Goal: Entertainment & Leisure: Consume media (video, audio)

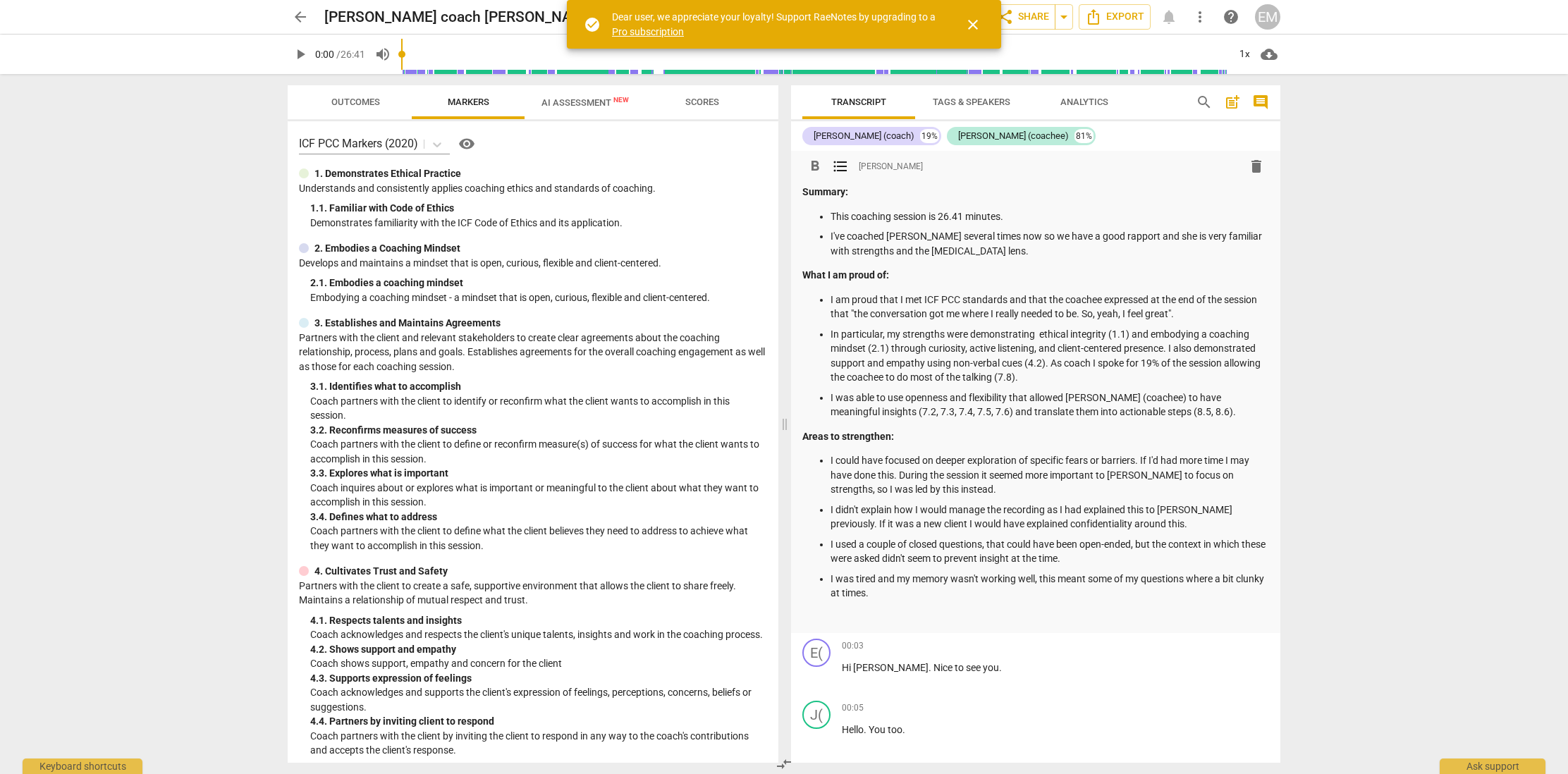
click at [1004, 251] on p "I've coached [PERSON_NAME] several times now so we have a good rapport and she …" at bounding box center [1050, 243] width 438 height 29
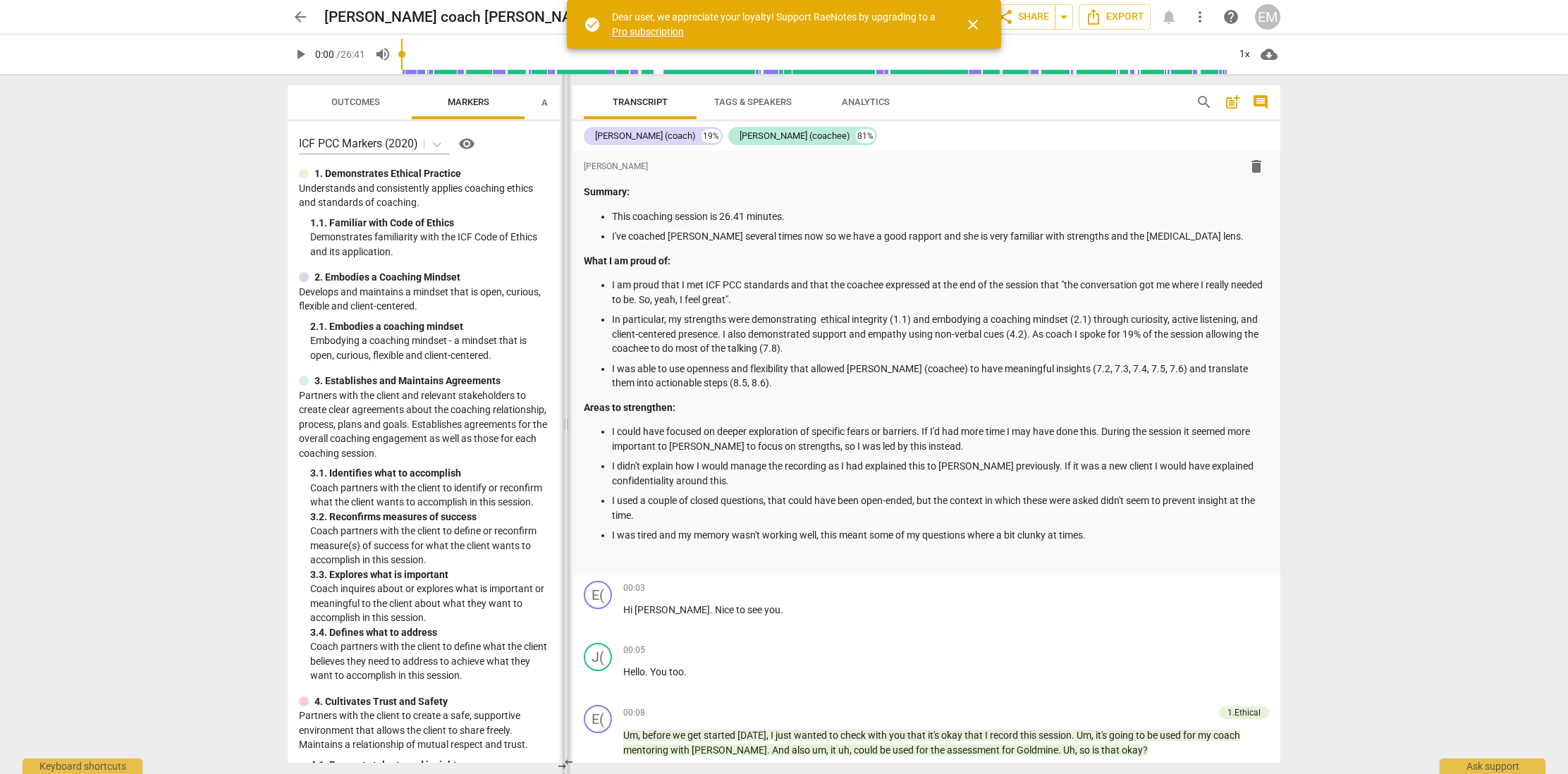
drag, startPoint x: 782, startPoint y: 236, endPoint x: 563, endPoint y: 251, distance: 219.5
click at [563, 251] on span at bounding box center [566, 423] width 9 height 699
click at [550, 101] on icon "button" at bounding box center [553, 100] width 16 height 16
click at [552, 102] on div at bounding box center [554, 100] width 12 height 29
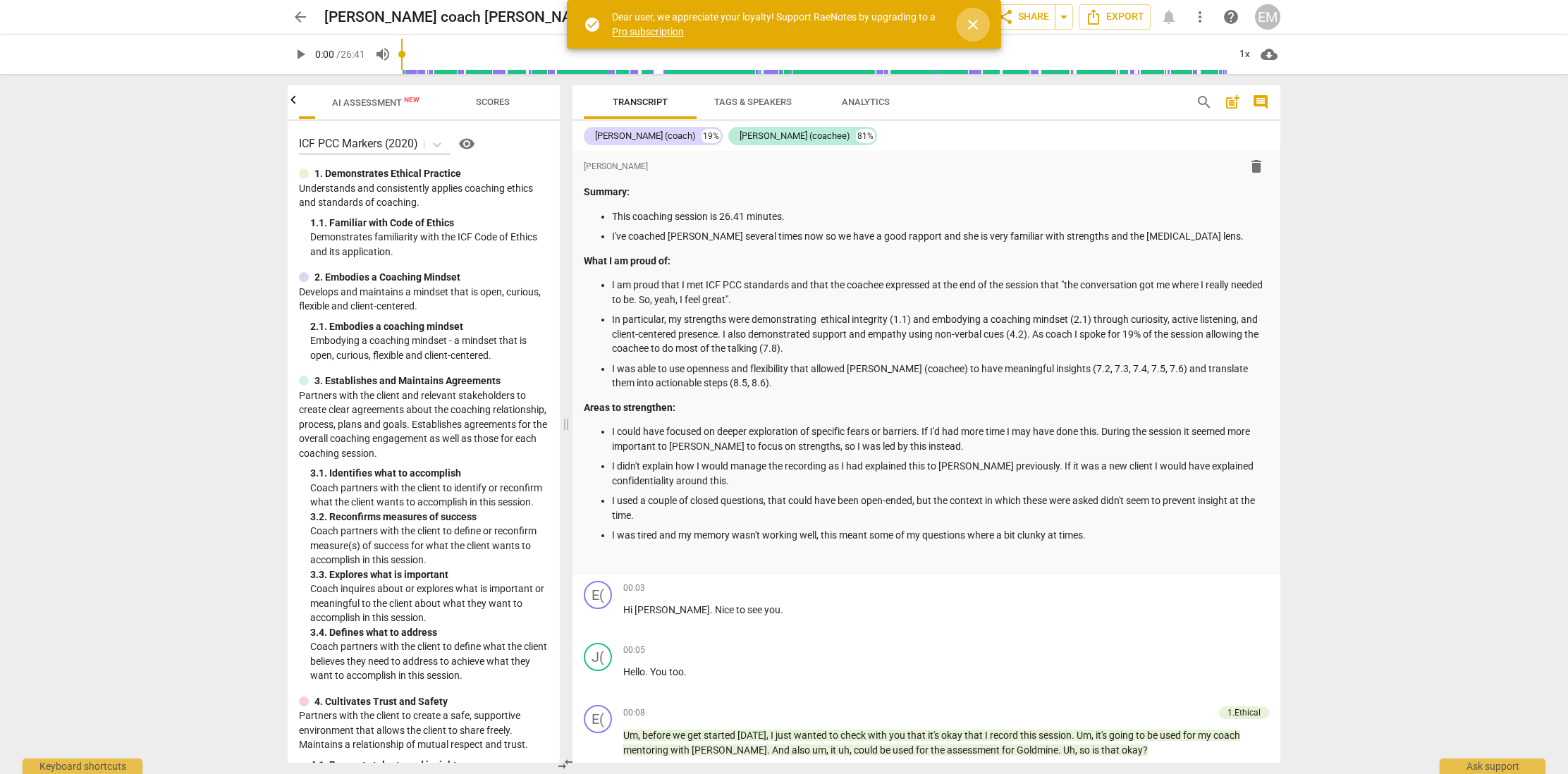
click at [971, 21] on span "close" at bounding box center [972, 24] width 16 height 16
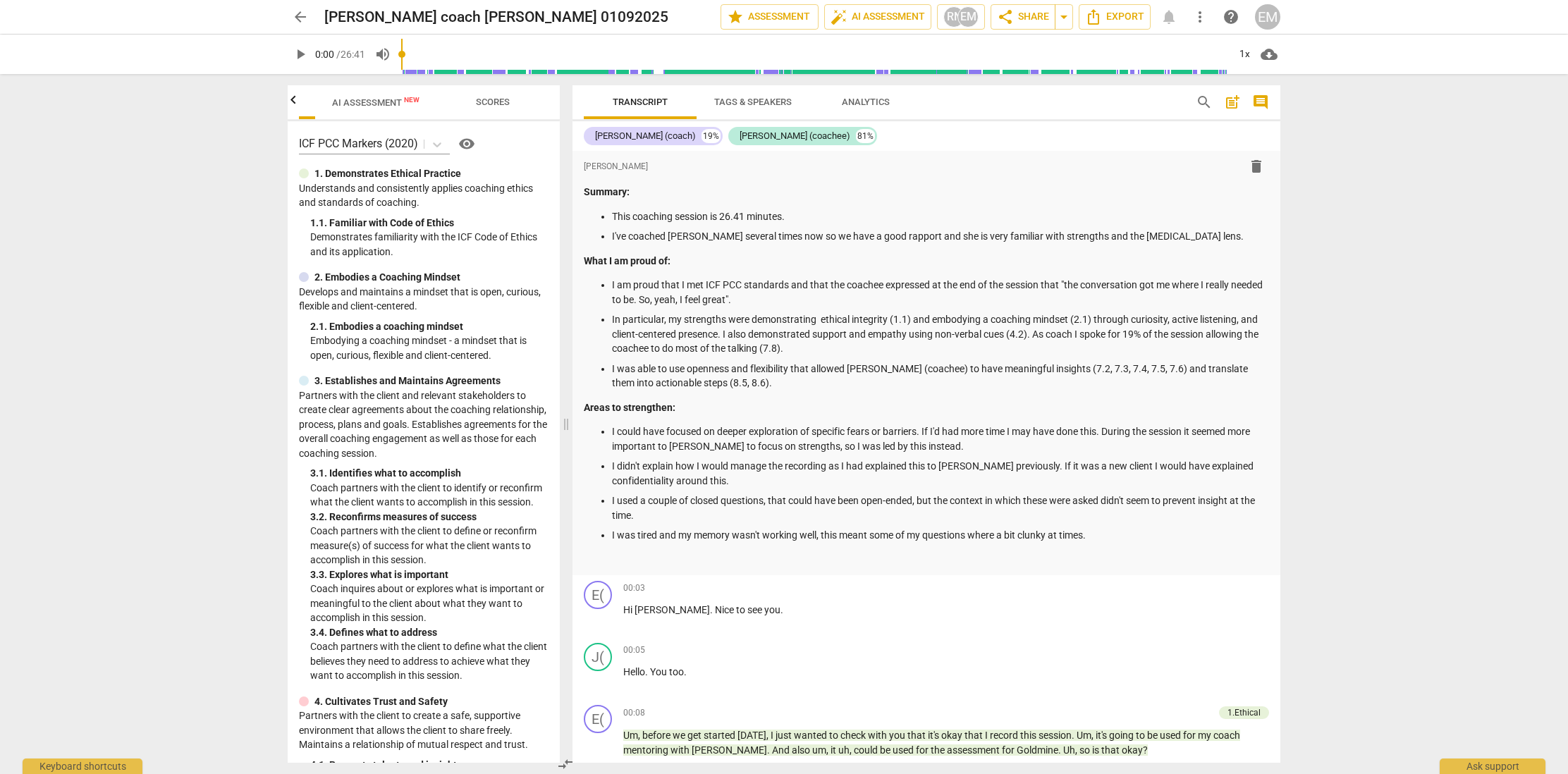
click at [485, 102] on span "Scores" at bounding box center [492, 102] width 34 height 11
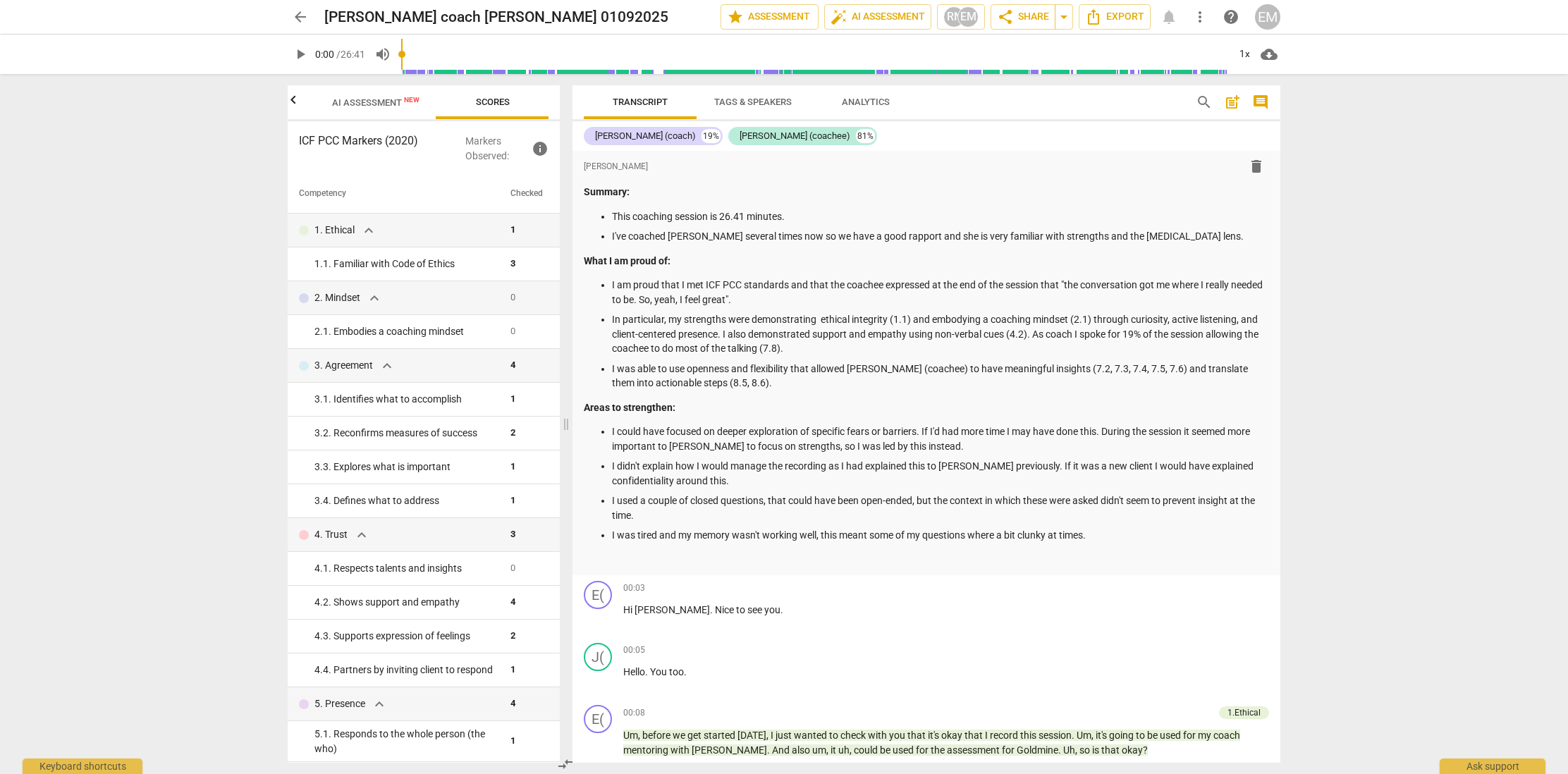
click at [295, 102] on icon "button" at bounding box center [293, 100] width 16 height 16
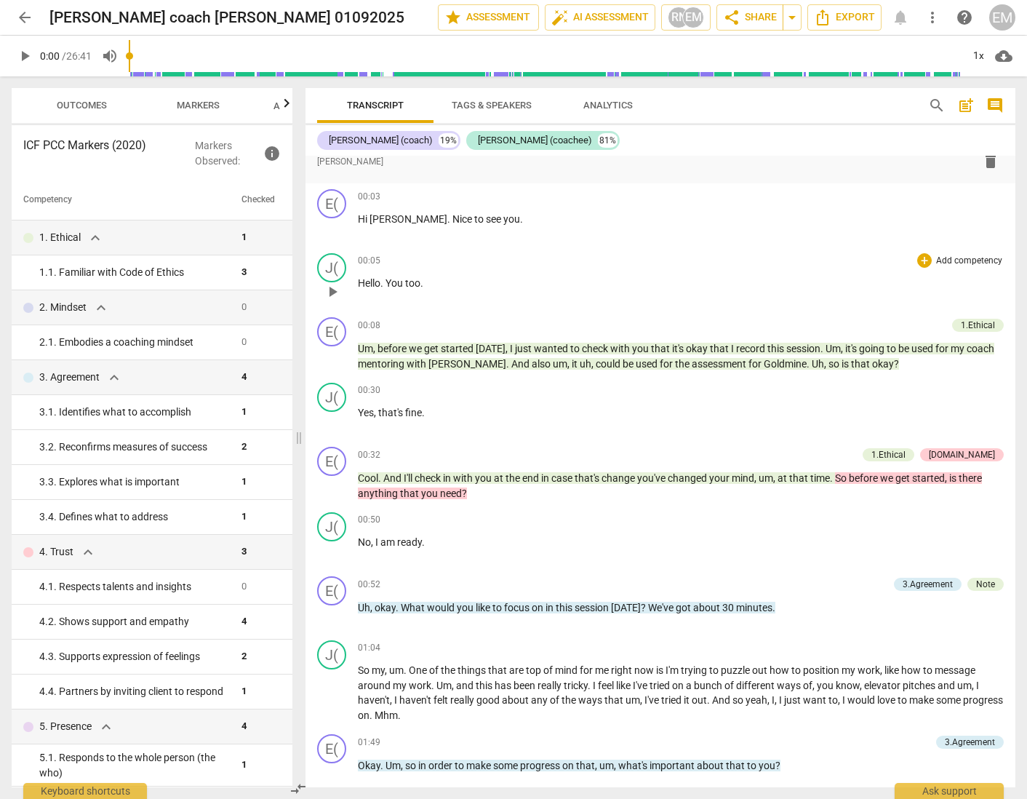
scroll to position [420, 0]
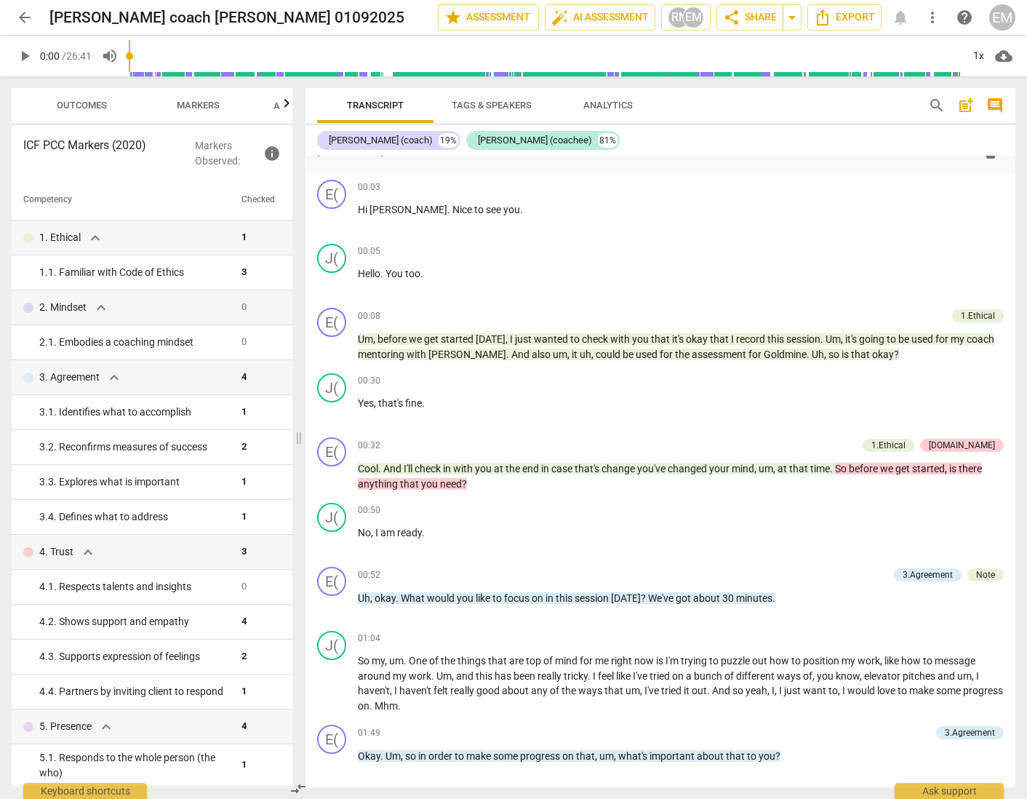
click at [20, 65] on button "play_arrow" at bounding box center [25, 56] width 26 height 26
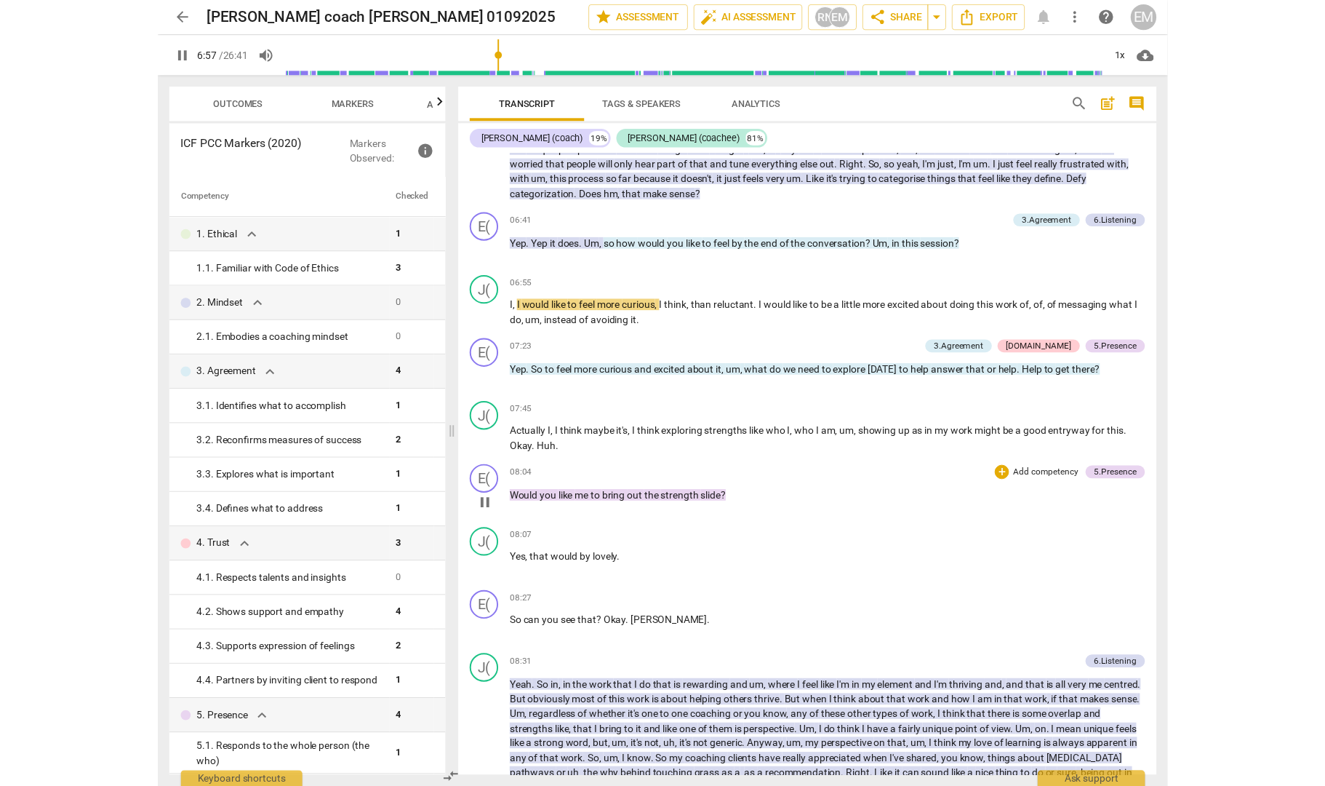
scroll to position [1646, 0]
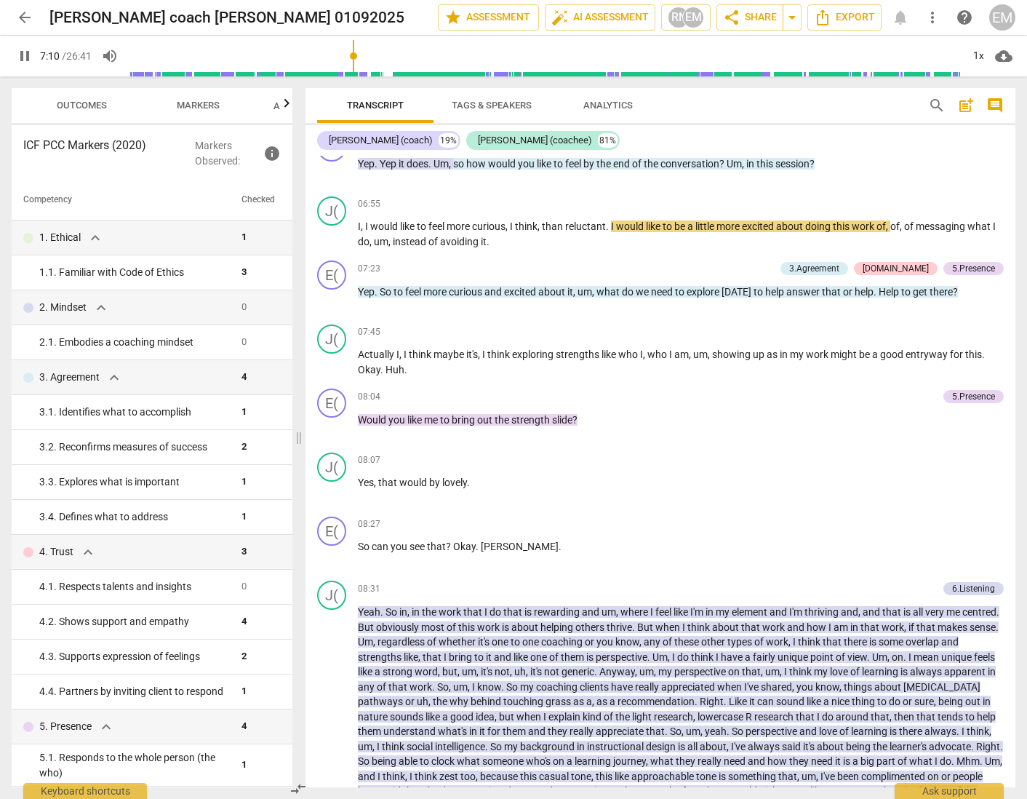
click at [21, 53] on span "pause" at bounding box center [24, 55] width 17 height 17
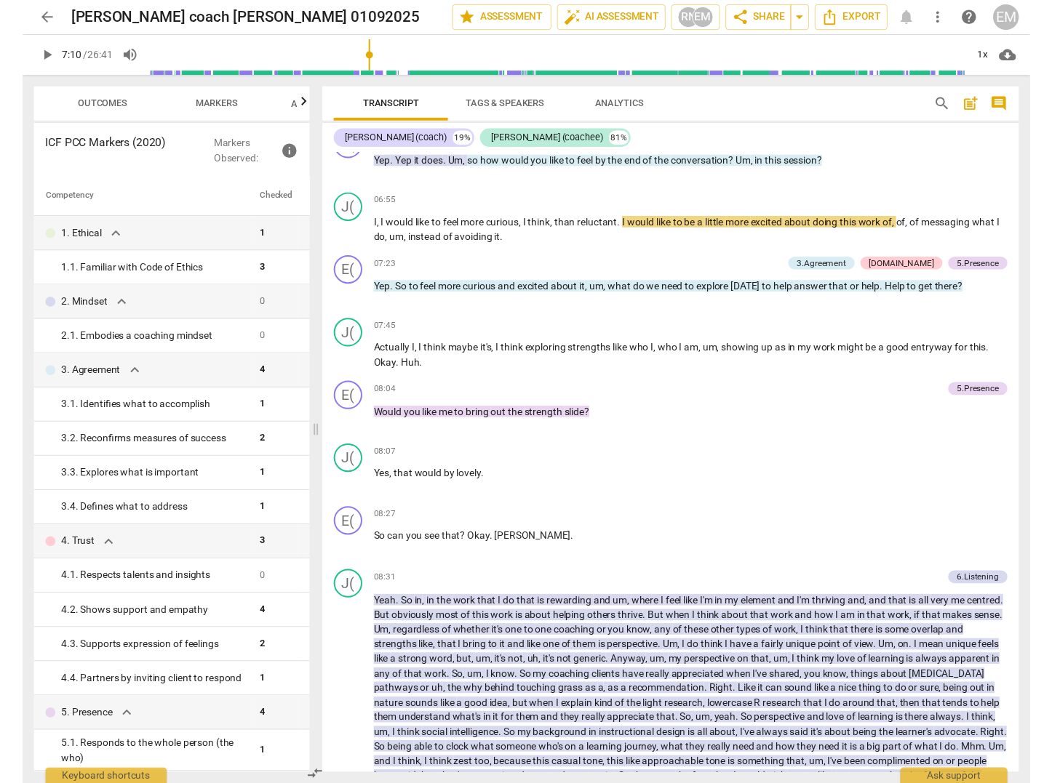
scroll to position [1616, 0]
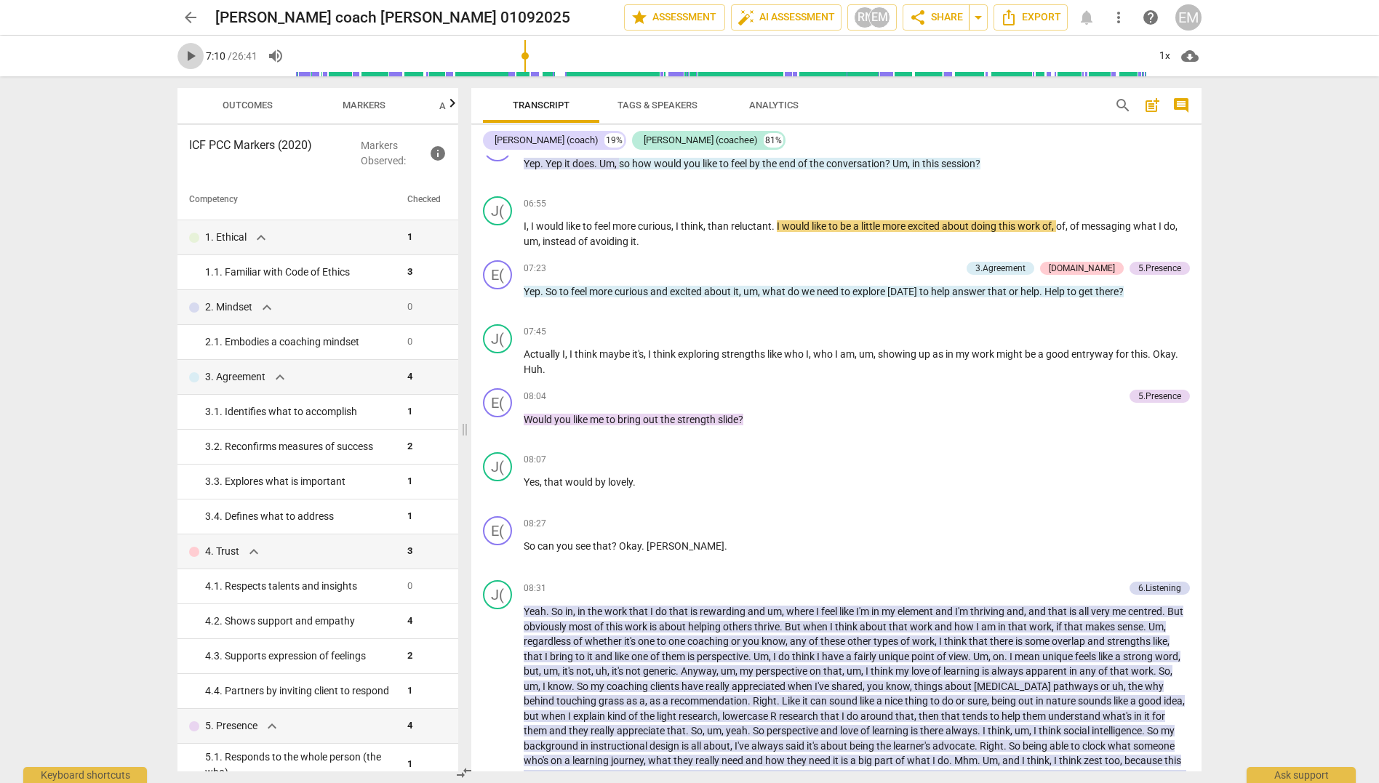
click at [194, 57] on span "play_arrow" at bounding box center [190, 55] width 17 height 17
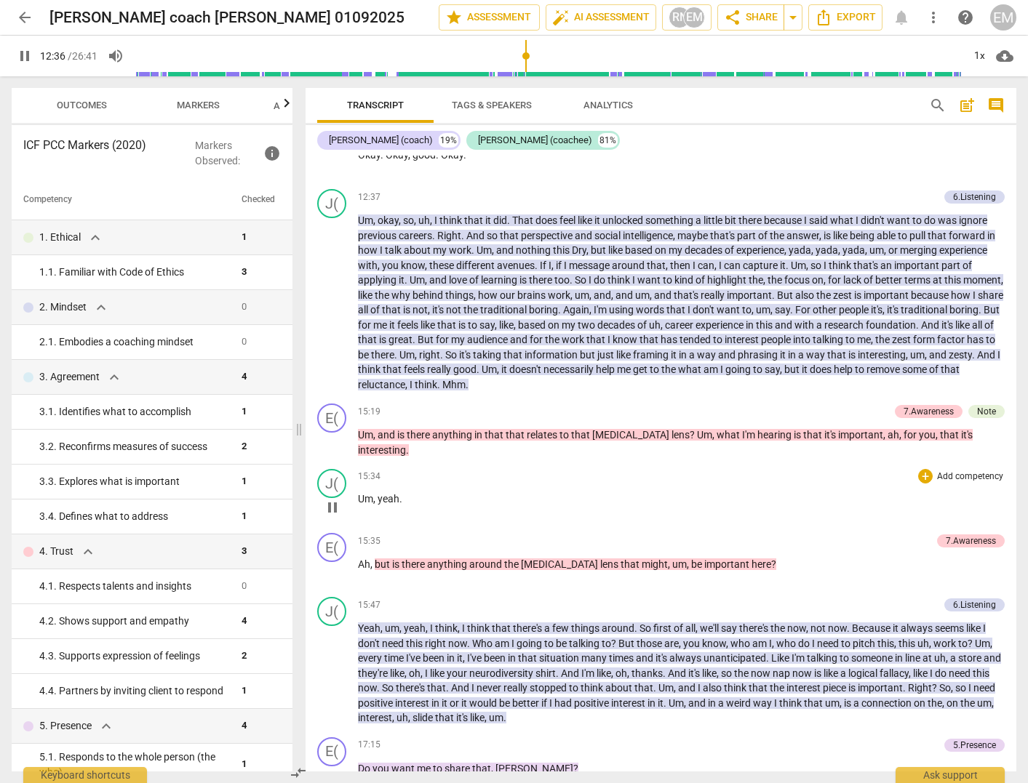
scroll to position [2933, 0]
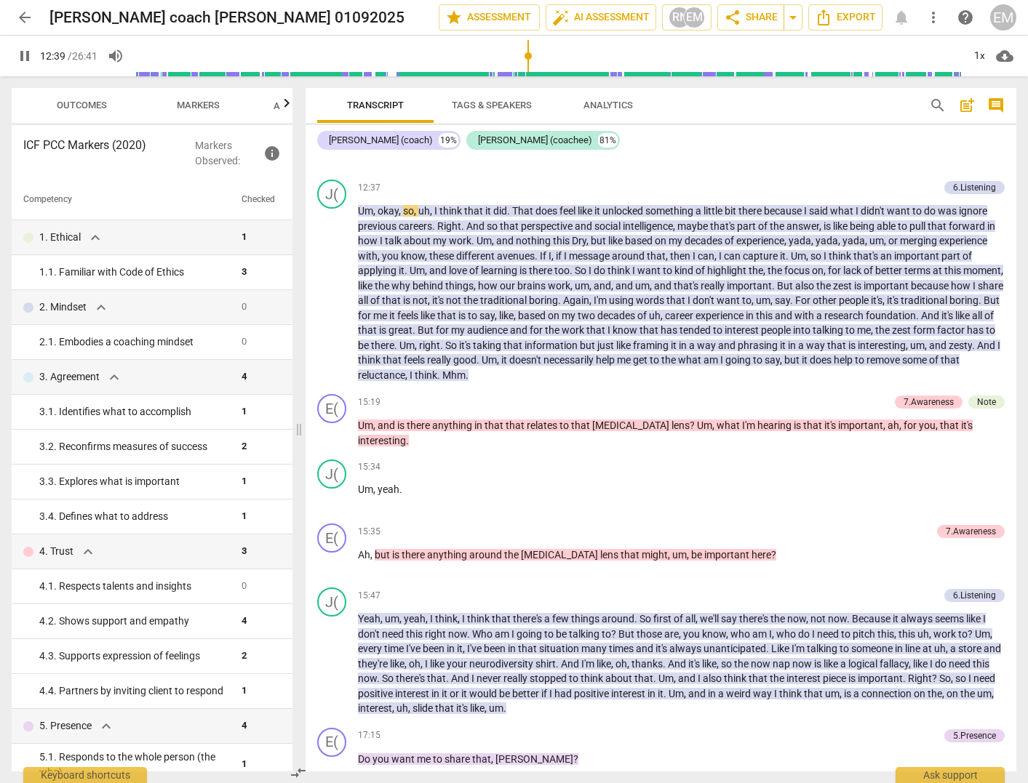
click at [28, 56] on span "pause" at bounding box center [24, 55] width 17 height 17
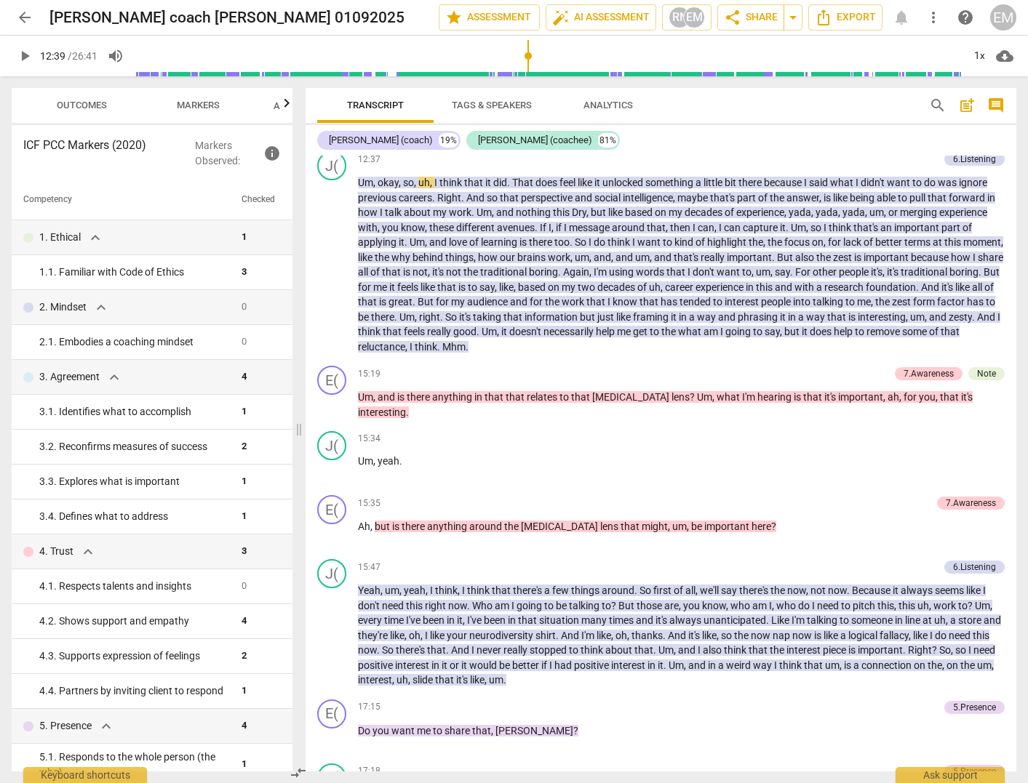
click at [26, 58] on span "play_arrow" at bounding box center [24, 55] width 17 height 17
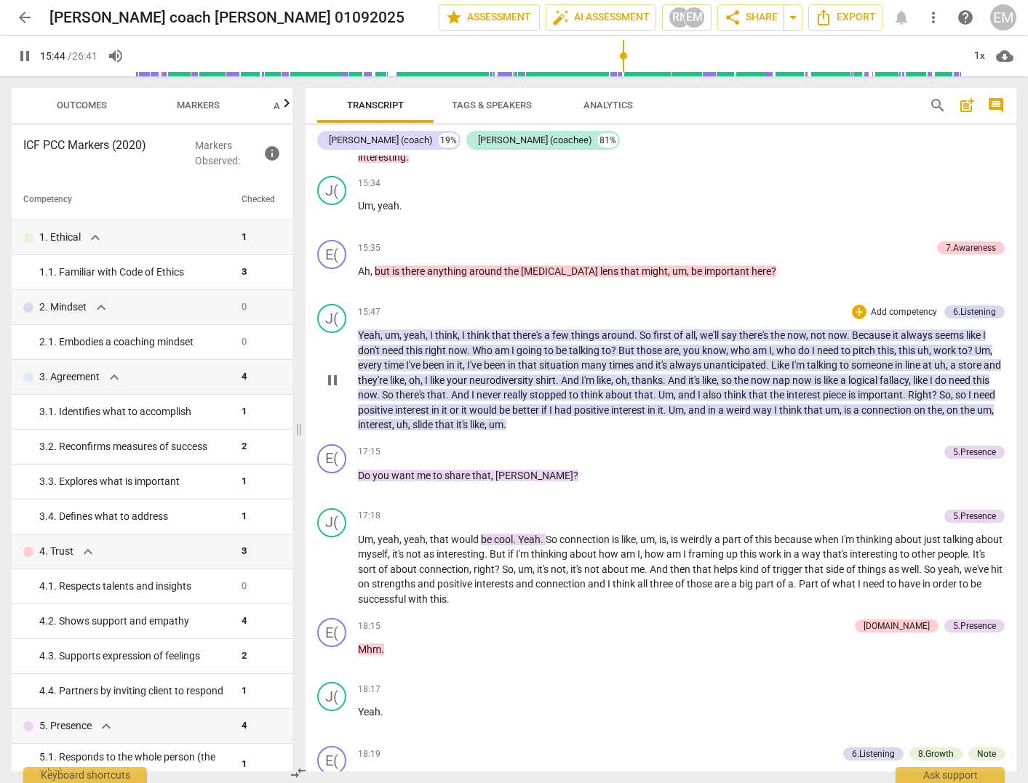
scroll to position [3226, 0]
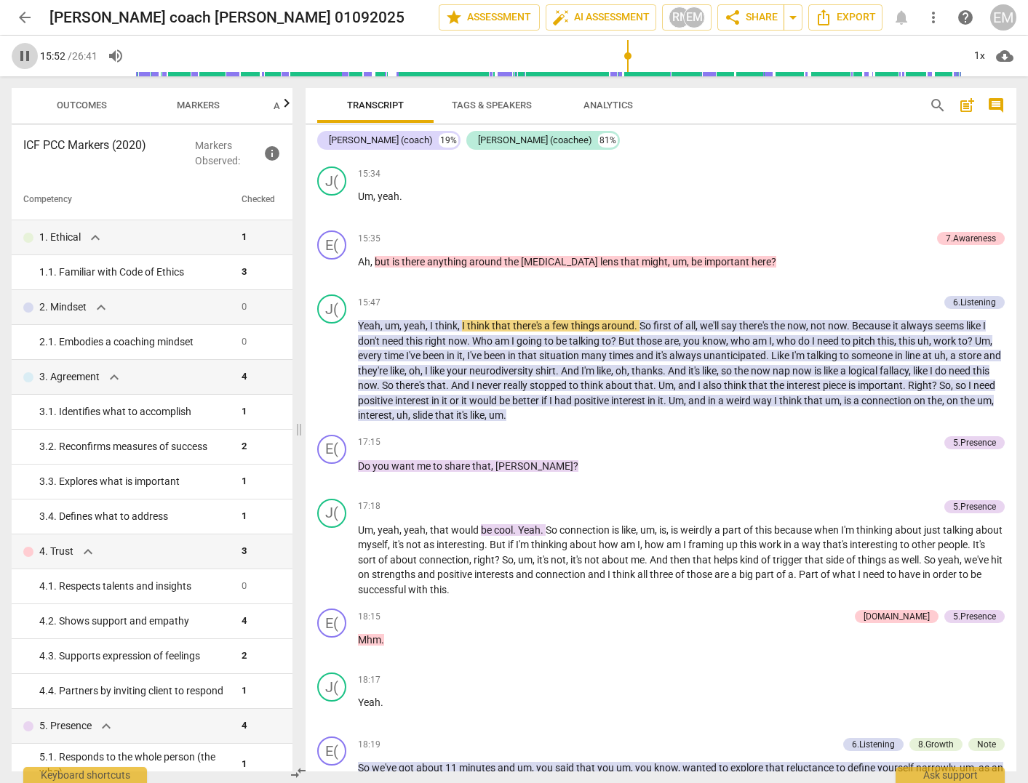
click at [17, 57] on span "pause" at bounding box center [24, 55] width 17 height 17
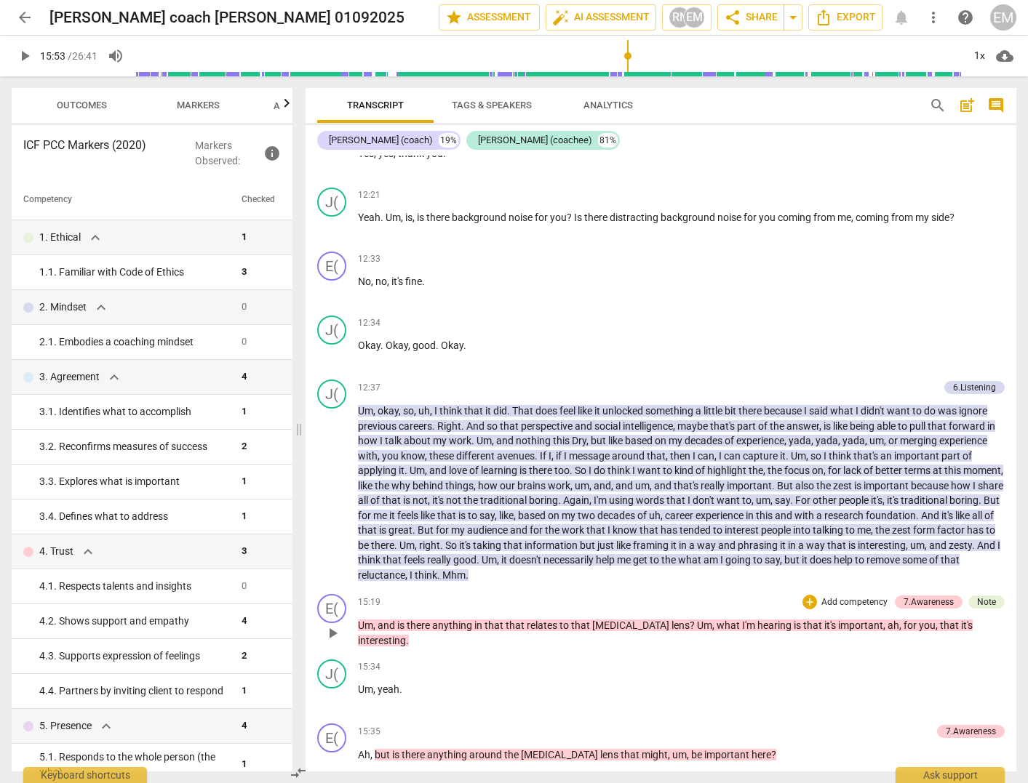
scroll to position [2771, 0]
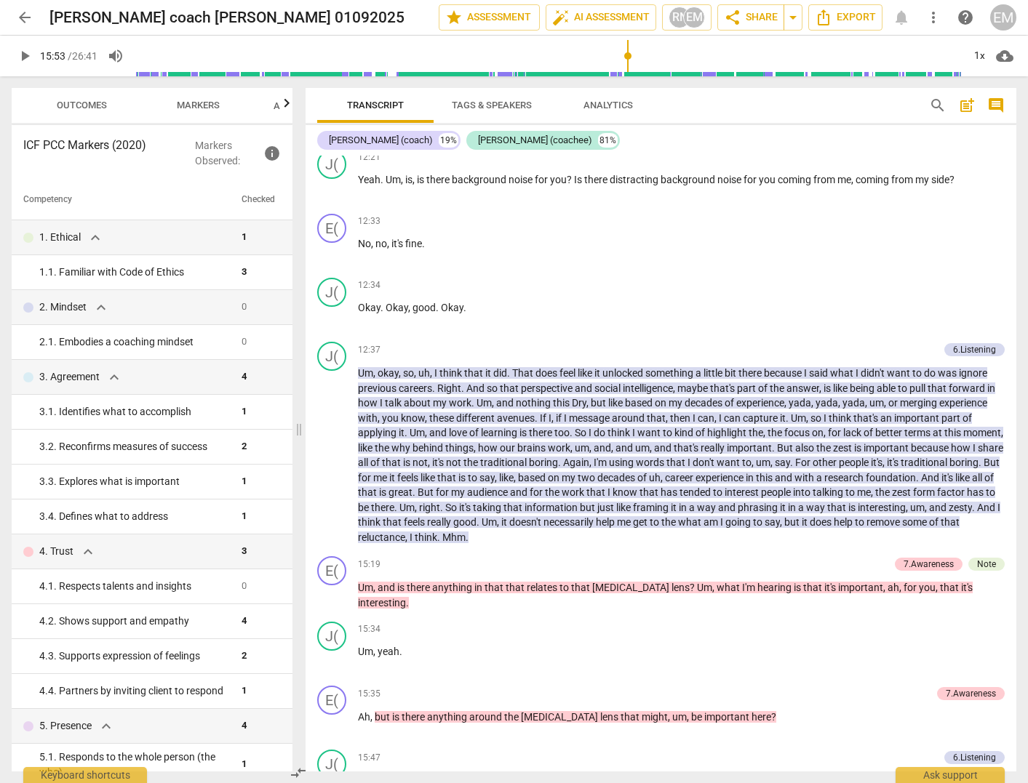
click at [23, 54] on span "play_arrow" at bounding box center [24, 55] width 17 height 17
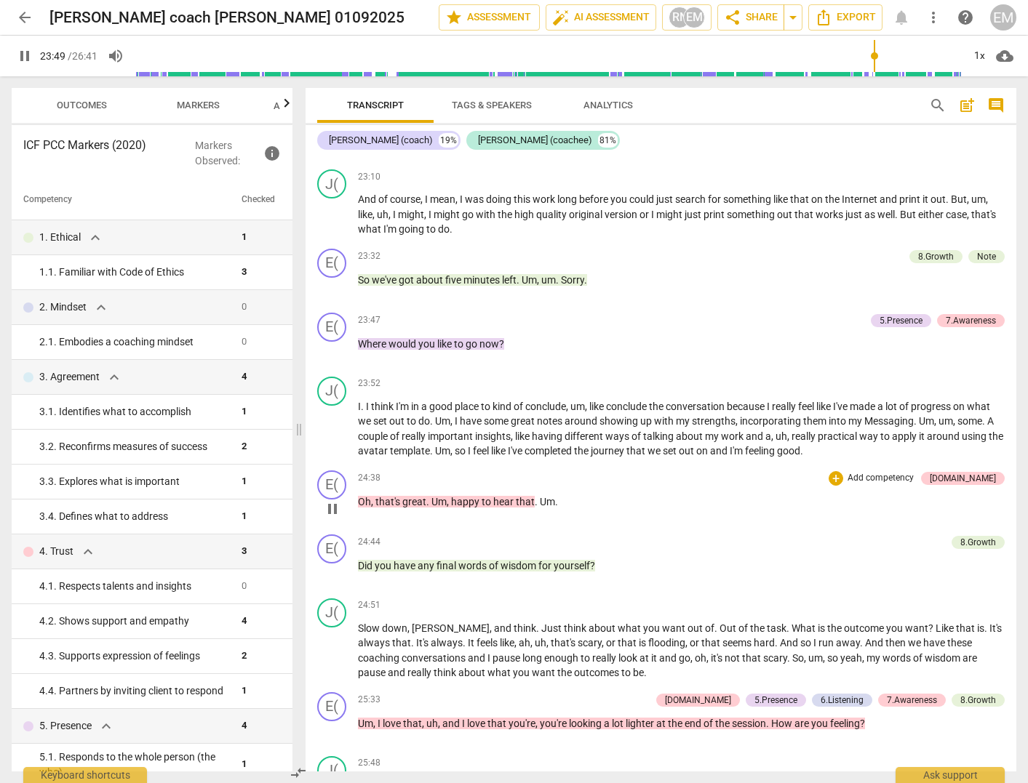
scroll to position [4652, 0]
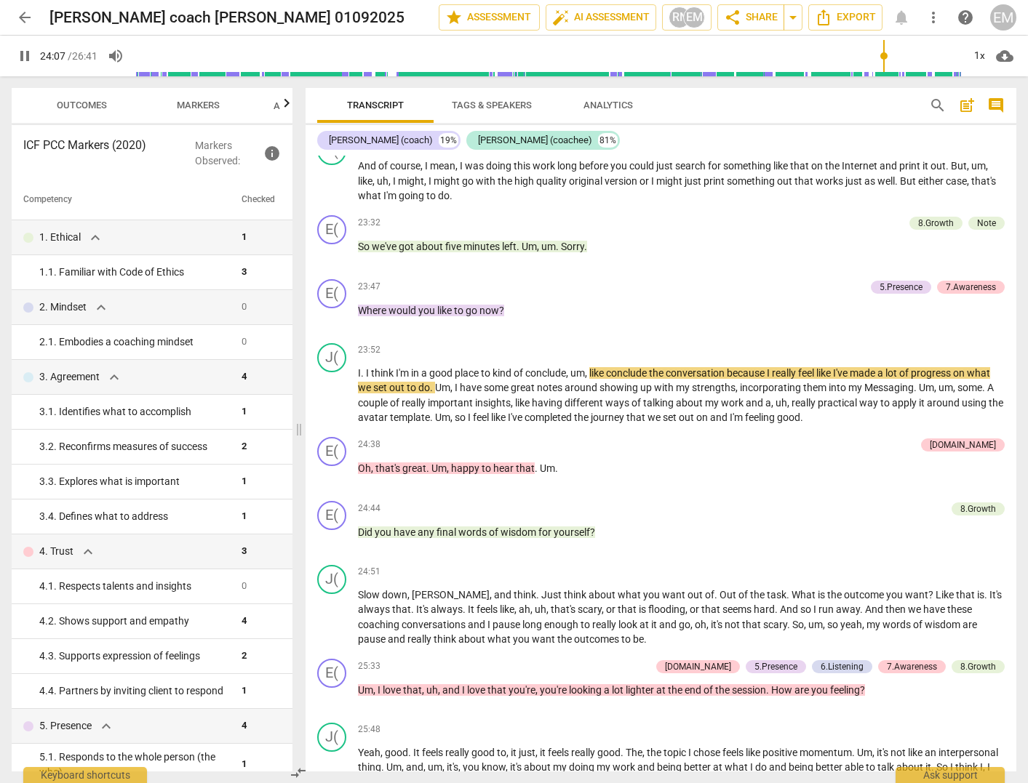
click at [30, 51] on span "pause" at bounding box center [24, 55] width 17 height 17
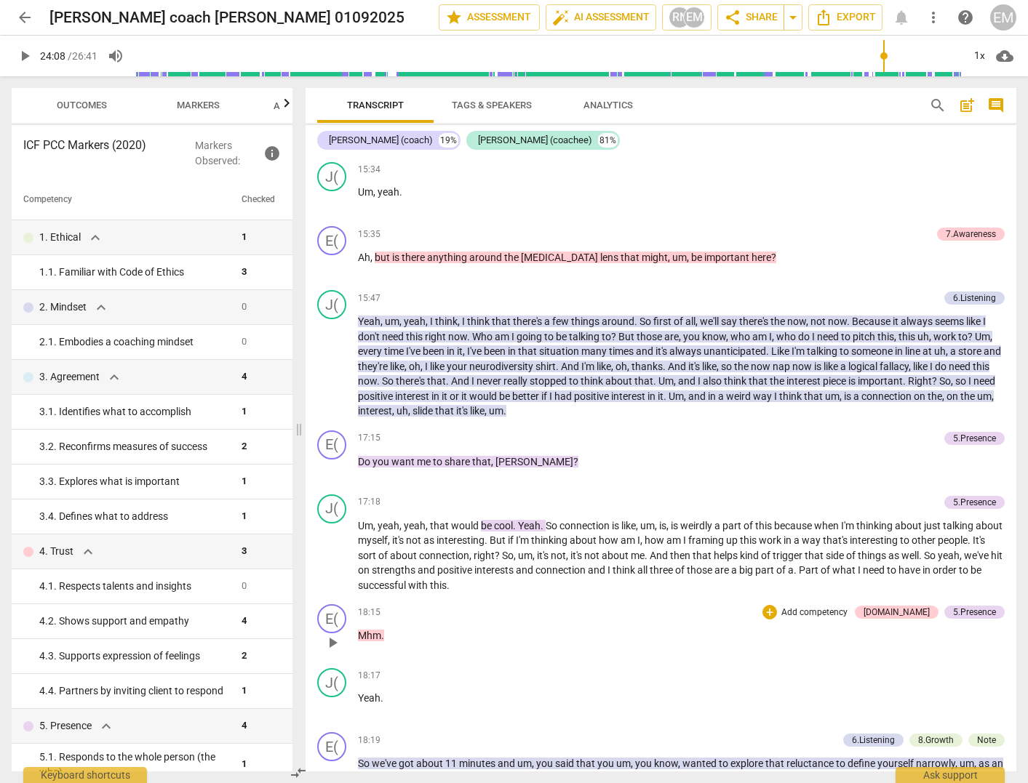
scroll to position [3265, 0]
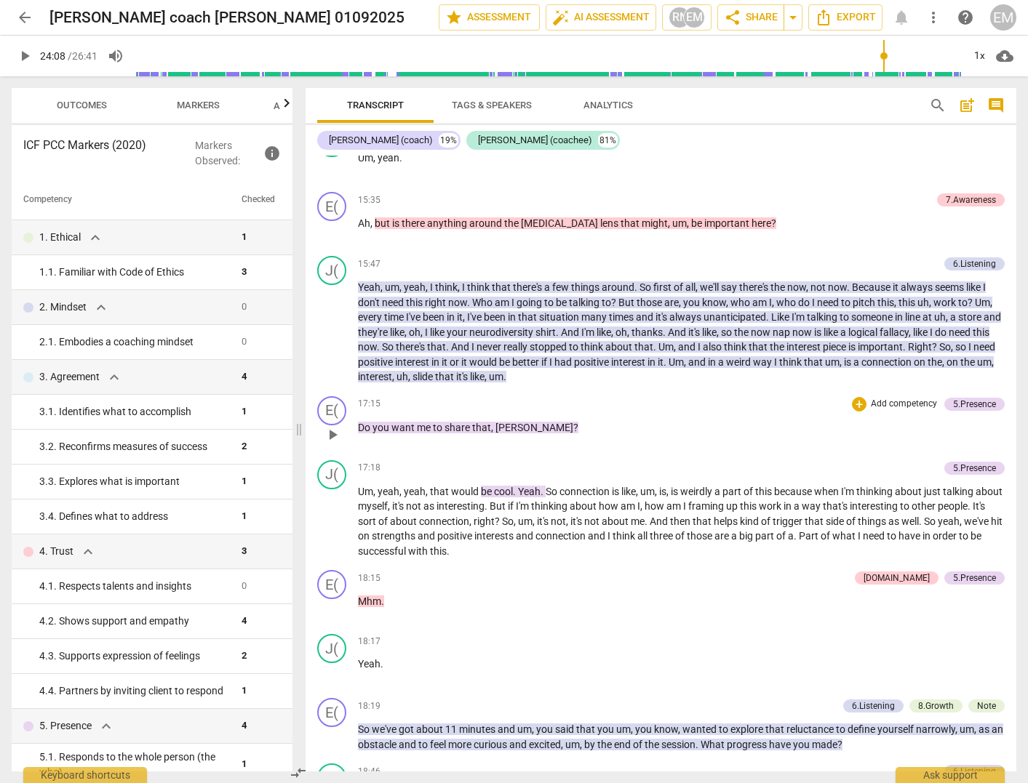
type input "1448"
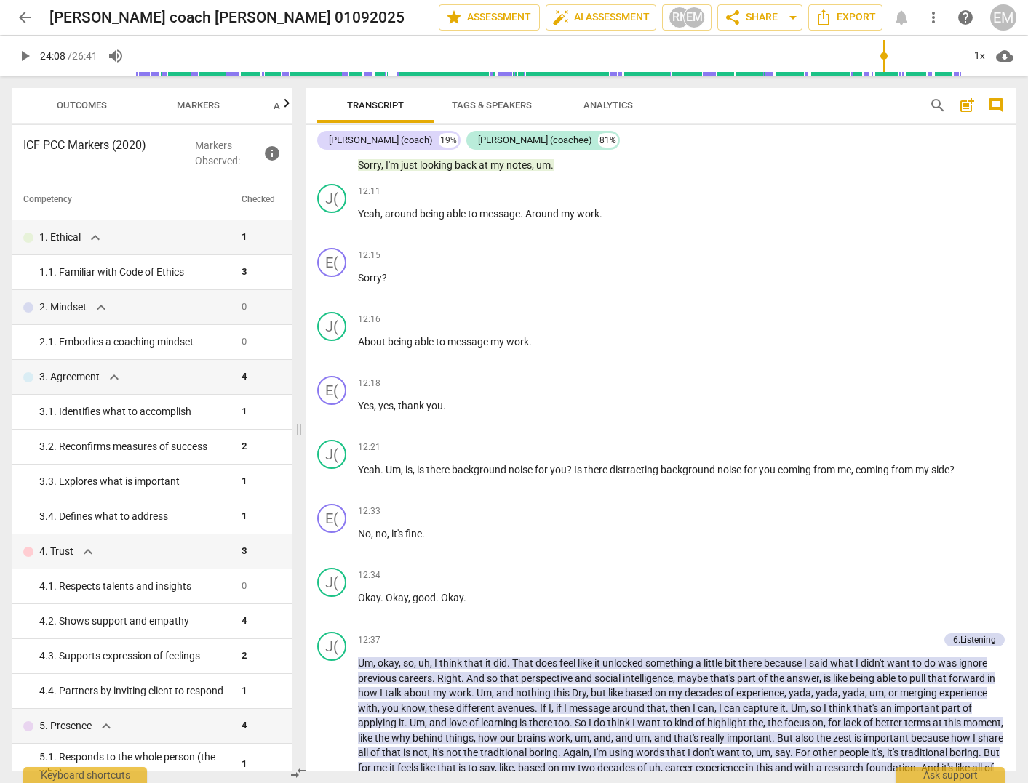
scroll to position [2583, 0]
